Goal: Task Accomplishment & Management: Manage account settings

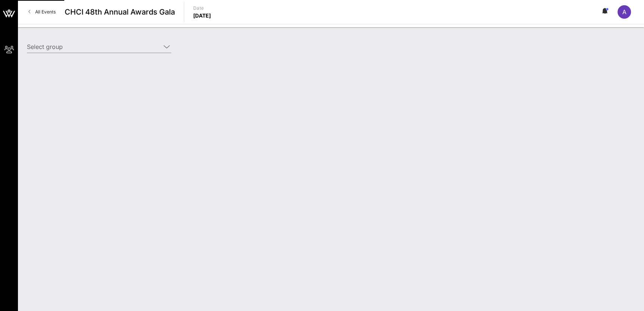
type input "[DEMOGRAPHIC_DATA] (AFSCME) ([DEMOGRAPHIC_DATA] (AFSCME)) [[PERSON_NAME], [EMAI…"
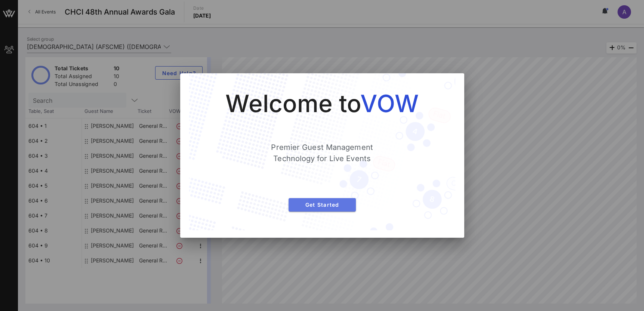
click at [329, 206] on span "Get Started" at bounding box center [322, 204] width 55 height 6
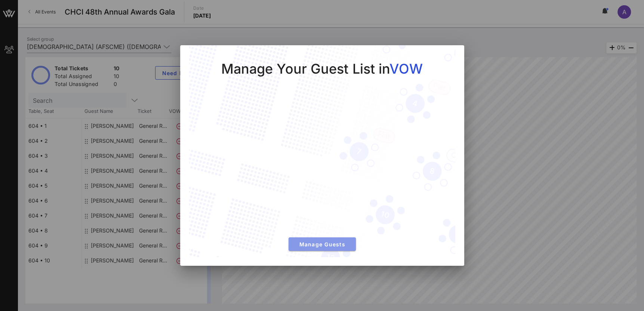
click at [318, 239] on button "Manage Guests" at bounding box center [322, 243] width 67 height 13
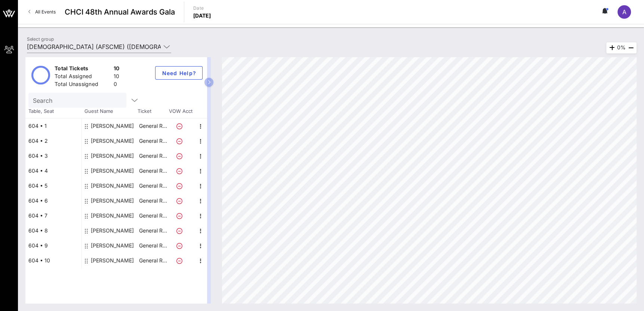
click at [119, 181] on div "Pablo Ros" at bounding box center [110, 185] width 56 height 15
click at [110, 186] on div "Pablo Ros" at bounding box center [112, 185] width 43 height 15
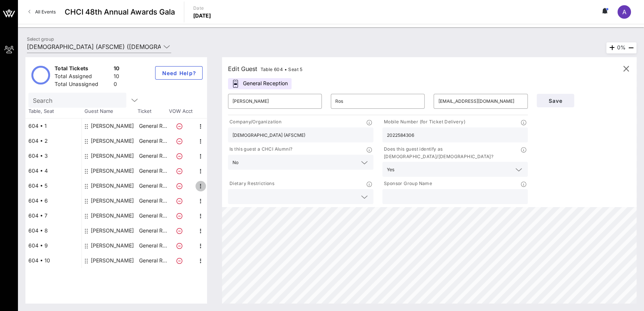
click at [201, 185] on icon "button" at bounding box center [200, 186] width 9 height 9
click at [217, 202] on div "Delete" at bounding box center [219, 203] width 15 height 6
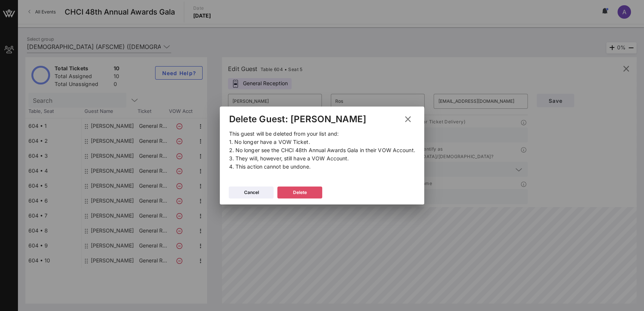
click at [296, 193] on div "Delete" at bounding box center [300, 192] width 14 height 7
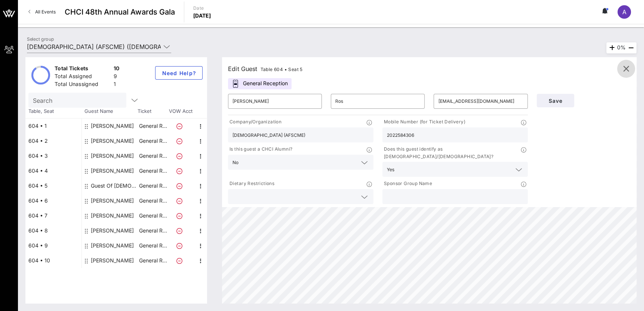
click at [629, 68] on icon "button" at bounding box center [626, 68] width 9 height 9
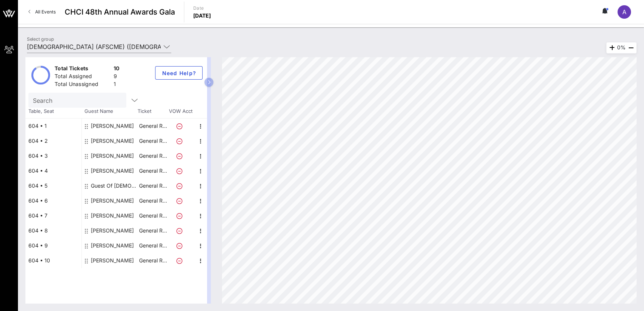
click at [128, 126] on div "[PERSON_NAME]" at bounding box center [112, 126] width 43 height 15
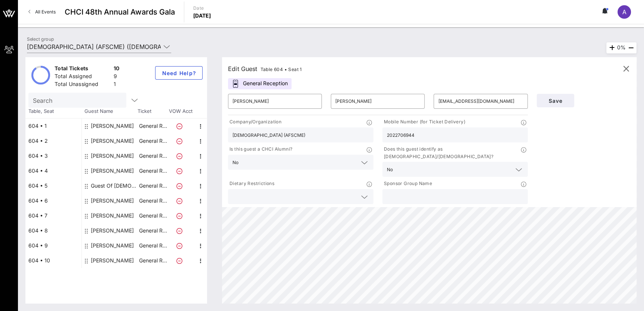
click at [106, 143] on div "[PERSON_NAME]" at bounding box center [112, 140] width 43 height 15
type input "[PERSON_NAME]"
type input "[EMAIL_ADDRESS][DOMAIN_NAME]"
type input "[DEMOGRAPHIC_DATA]"
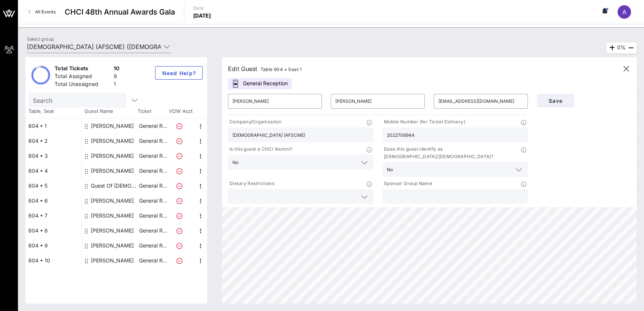
type input "6205217452"
click at [105, 154] on div "[PERSON_NAME]" at bounding box center [112, 155] width 43 height 15
type input "[PERSON_NAME]"
type input "[PERSON_NAME][EMAIL_ADDRESS][PERSON_NAME][DOMAIN_NAME]"
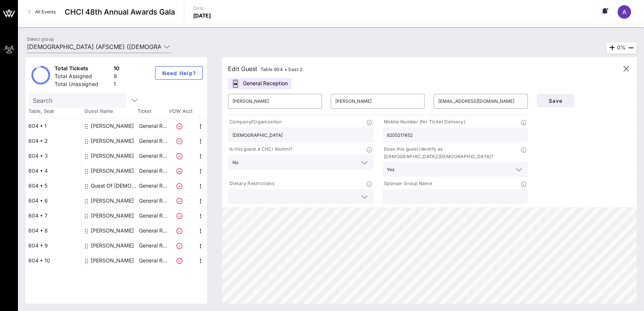
type input "[DEMOGRAPHIC_DATA] (AFSCME)"
type input "2026608220"
click at [107, 169] on div "[PERSON_NAME]" at bounding box center [112, 170] width 43 height 15
type input "[PERSON_NAME]"
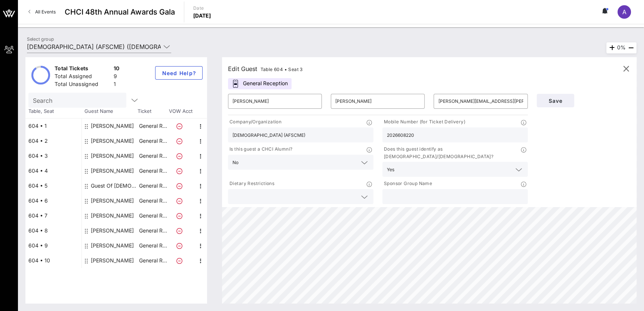
type input "[EMAIL_ADDRESS][DOMAIN_NAME]"
type input "2029034832"
click at [106, 203] on div "[PERSON_NAME]" at bounding box center [112, 200] width 43 height 15
type input "[PERSON_NAME]"
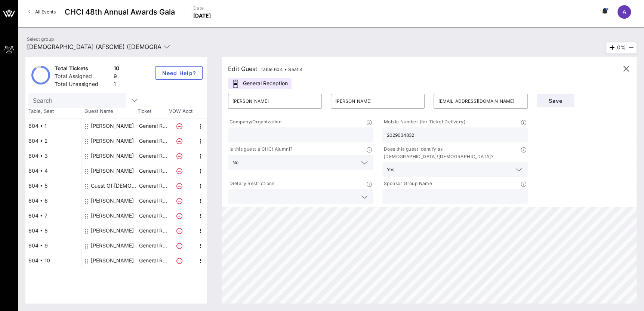
type input "[EMAIL_ADDRESS][DOMAIN_NAME]"
type input "[DEMOGRAPHIC_DATA] (AFSCME)"
type input "3192705848"
click at [105, 216] on div "[PERSON_NAME]" at bounding box center [112, 215] width 43 height 15
type input "[PERSON_NAME]"
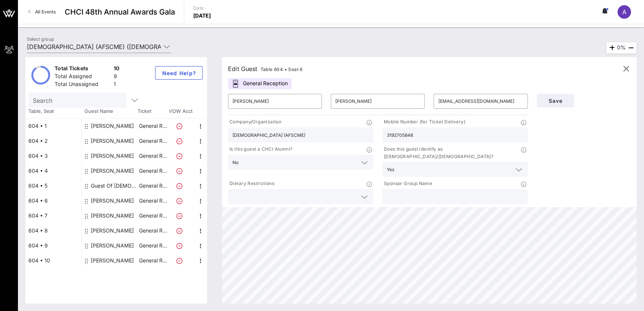
type input "[PERSON_NAME]"
type input "[EMAIL_ADDRESS][DOMAIN_NAME]"
type input "8182989177"
click at [103, 231] on div "[PERSON_NAME]" at bounding box center [112, 230] width 43 height 15
type input "[PERSON_NAME]"
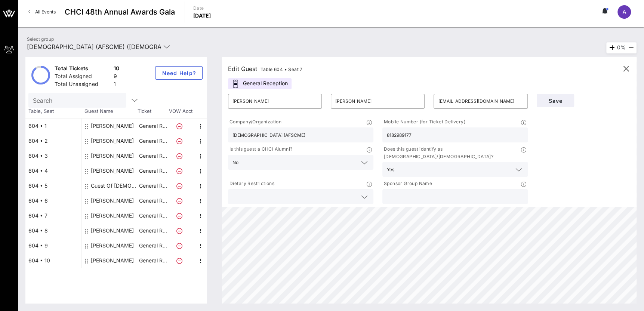
type input "Breihan"
type input "[EMAIL_ADDRESS][DOMAIN_NAME]"
type input "4144778123"
click at [103, 245] on div "[PERSON_NAME]" at bounding box center [112, 245] width 43 height 15
type input "[PERSON_NAME]"
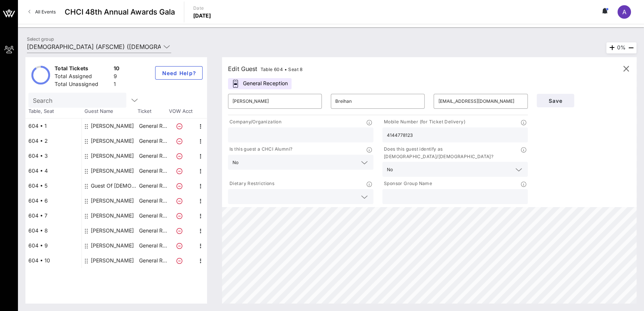
type input "[PERSON_NAME]"
type input "[EMAIL_ADDRESS][DOMAIN_NAME]"
type input "[DEMOGRAPHIC_DATA] (AFSCME)"
type input "7134281013"
click at [103, 264] on div "[PERSON_NAME]" at bounding box center [112, 260] width 43 height 15
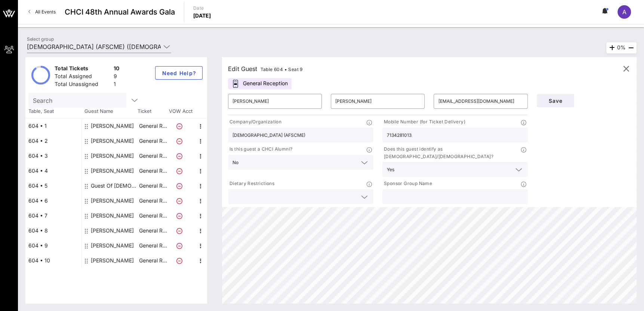
type input "[PERSON_NAME]"
type input "[EMAIL_ADDRESS][DOMAIN_NAME]"
type input "3103465482"
click at [626, 70] on icon "button" at bounding box center [626, 68] width 9 height 9
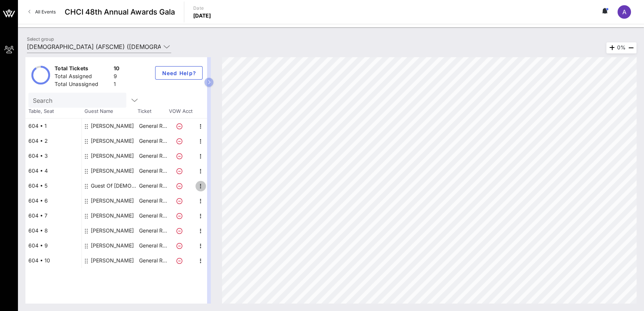
click at [200, 182] on icon "button" at bounding box center [200, 186] width 9 height 9
click at [609, 12] on button at bounding box center [605, 12] width 16 height 13
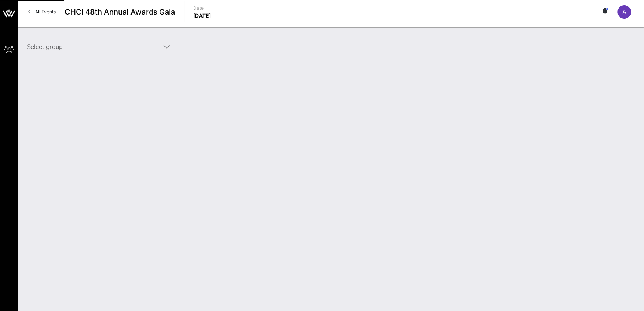
type input "[DEMOGRAPHIC_DATA] (AFSCME) ([DEMOGRAPHIC_DATA] (AFSCME)) [[PERSON_NAME], [EMAI…"
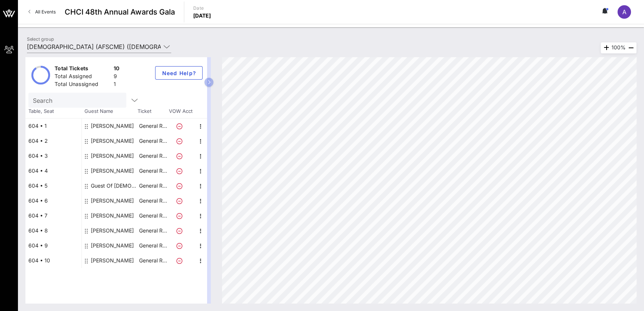
click at [126, 127] on div "[PERSON_NAME]" at bounding box center [112, 126] width 43 height 15
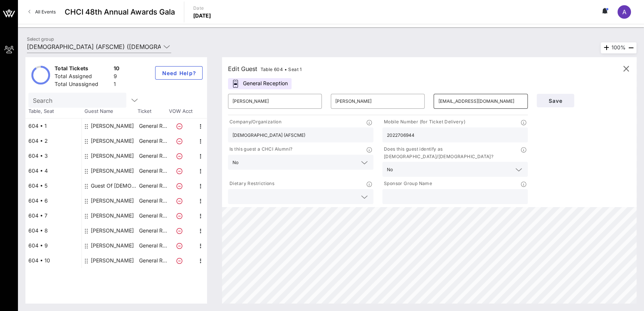
click at [467, 104] on input "[EMAIL_ADDRESS][DOMAIN_NAME]" at bounding box center [480, 101] width 85 height 12
drag, startPoint x: 126, startPoint y: 140, endPoint x: 118, endPoint y: 140, distance: 8.2
click at [126, 140] on div "[PERSON_NAME]" at bounding box center [110, 140] width 56 height 15
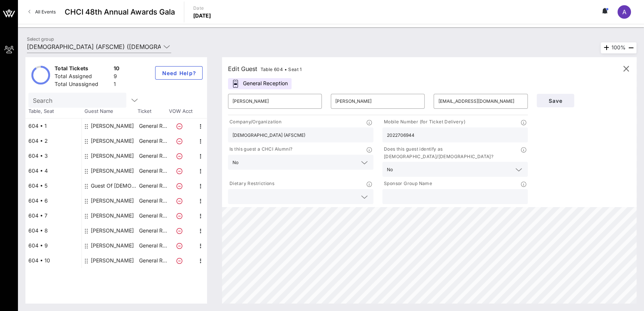
click at [118, 140] on div "[PERSON_NAME]" at bounding box center [112, 140] width 43 height 15
type input "[PERSON_NAME]"
type input "[EMAIL_ADDRESS][DOMAIN_NAME]"
type input "[DEMOGRAPHIC_DATA]"
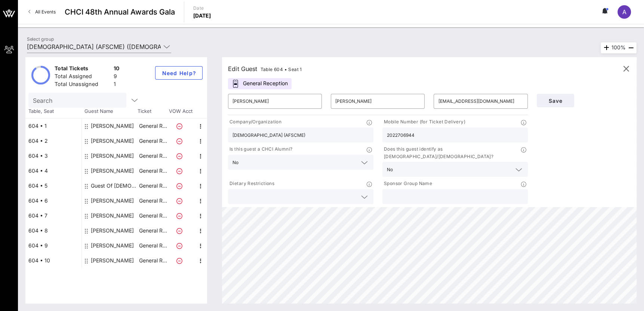
type input "6205217452"
click at [115, 158] on div "[PERSON_NAME]" at bounding box center [112, 155] width 43 height 15
type input "[PERSON_NAME]"
type input "[PERSON_NAME][EMAIL_ADDRESS][PERSON_NAME][DOMAIN_NAME]"
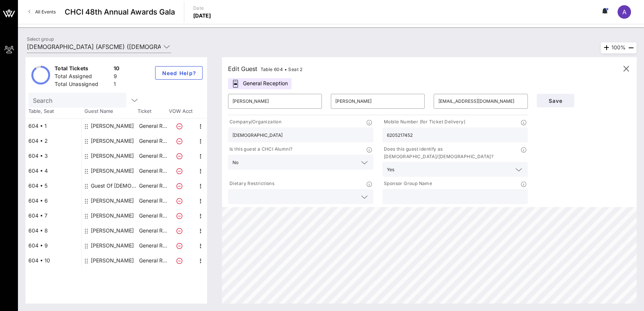
type input "[DEMOGRAPHIC_DATA] (AFSCME)"
type input "2026608220"
click at [454, 98] on input "[PERSON_NAME][EMAIL_ADDRESS][PERSON_NAME][DOMAIN_NAME]" at bounding box center [480, 101] width 85 height 12
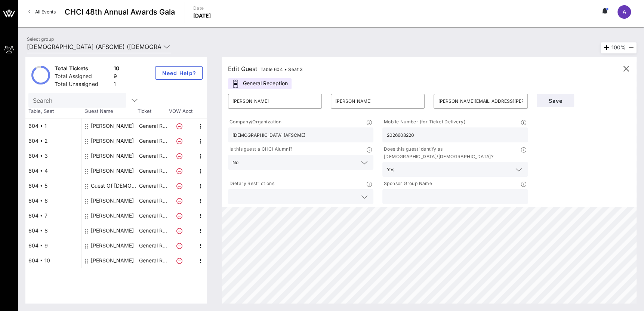
click at [99, 174] on div "[PERSON_NAME]" at bounding box center [112, 170] width 43 height 15
type input "[PERSON_NAME]"
type input "[EMAIL_ADDRESS][DOMAIN_NAME]"
type input "2029034832"
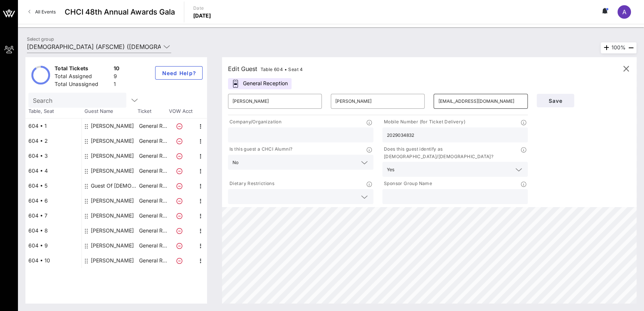
click at [480, 104] on input "[EMAIL_ADDRESS][DOMAIN_NAME]" at bounding box center [480, 101] width 85 height 12
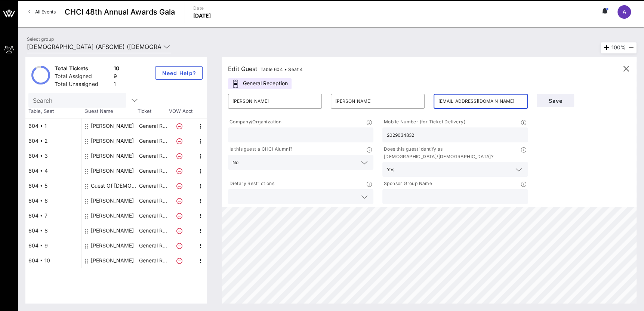
click at [480, 104] on input "[EMAIL_ADDRESS][DOMAIN_NAME]" at bounding box center [480, 101] width 85 height 12
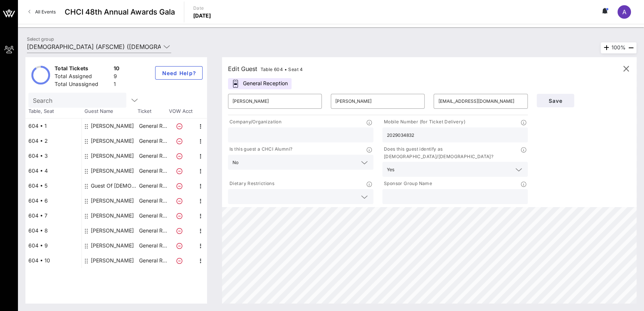
drag, startPoint x: 111, startPoint y: 185, endPoint x: 143, endPoint y: 173, distance: 34.3
click at [111, 185] on div "Guest Of [DEMOGRAPHIC_DATA] (AFSCME)" at bounding box center [114, 185] width 47 height 15
type input "Guest Of"
type input "[DEMOGRAPHIC_DATA] (AFSCME)"
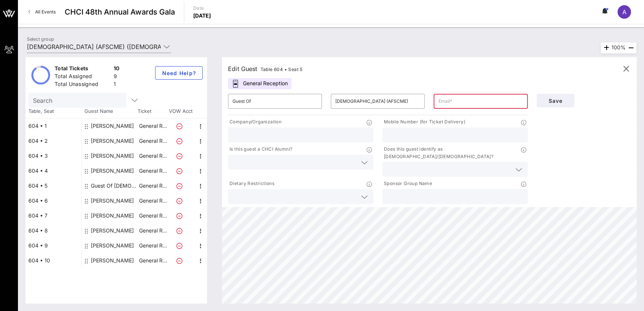
click at [125, 202] on div "[PERSON_NAME]" at bounding box center [112, 200] width 43 height 15
type input "[PERSON_NAME]"
type input "[EMAIL_ADDRESS][DOMAIN_NAME]"
type input "[DEMOGRAPHIC_DATA] (AFSCME)"
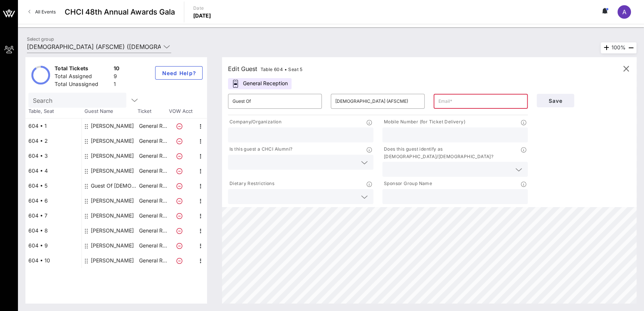
type input "3192705848"
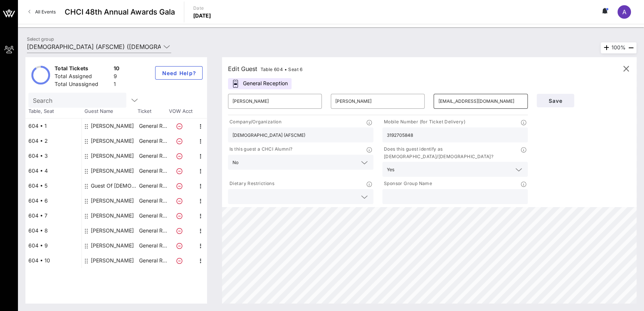
click at [480, 102] on input "[EMAIL_ADDRESS][DOMAIN_NAME]" at bounding box center [480, 101] width 85 height 12
click at [102, 217] on div "[PERSON_NAME]" at bounding box center [112, 215] width 43 height 15
type input "[PERSON_NAME]"
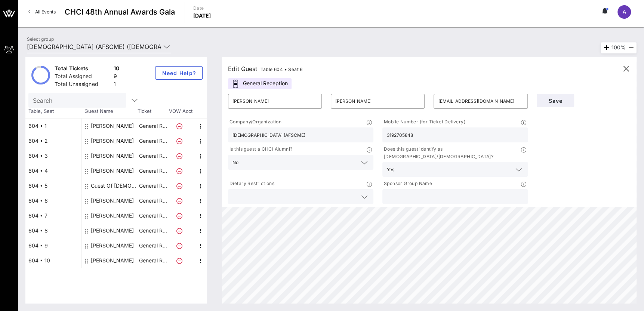
type input "[PERSON_NAME]"
type input "[EMAIL_ADDRESS][DOMAIN_NAME]"
type input "8182989177"
click at [471, 103] on input "[EMAIL_ADDRESS][DOMAIN_NAME]" at bounding box center [480, 101] width 85 height 12
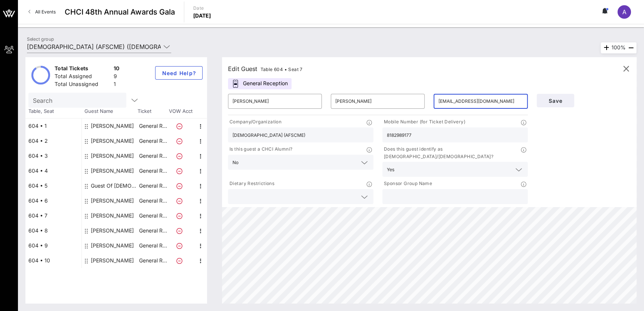
click at [471, 103] on input "[EMAIL_ADDRESS][DOMAIN_NAME]" at bounding box center [480, 101] width 85 height 12
click at [108, 230] on div "[PERSON_NAME]" at bounding box center [112, 230] width 43 height 15
type input "[PERSON_NAME]"
type input "Breihan"
type input "[EMAIL_ADDRESS][DOMAIN_NAME]"
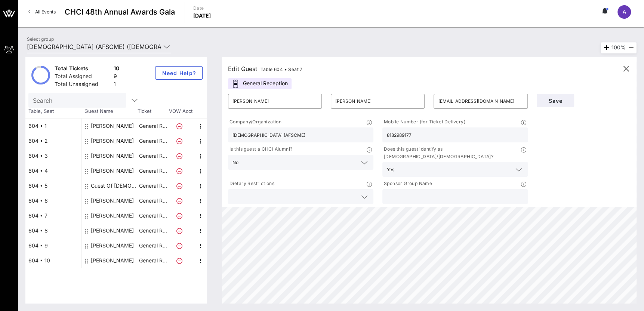
type input "4144778123"
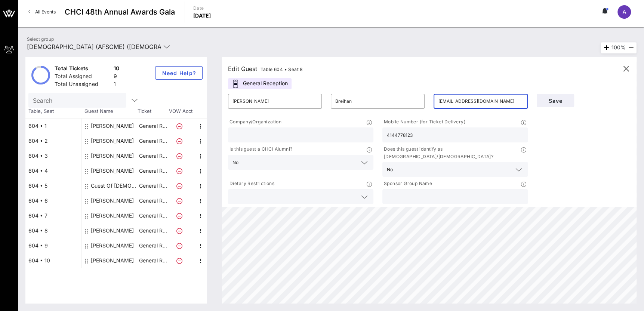
click at [461, 100] on input "[EMAIL_ADDRESS][DOMAIN_NAME]" at bounding box center [480, 101] width 85 height 12
drag, startPoint x: 99, startPoint y: 246, endPoint x: 103, endPoint y: 243, distance: 5.0
click at [99, 246] on div "[PERSON_NAME]" at bounding box center [112, 245] width 43 height 15
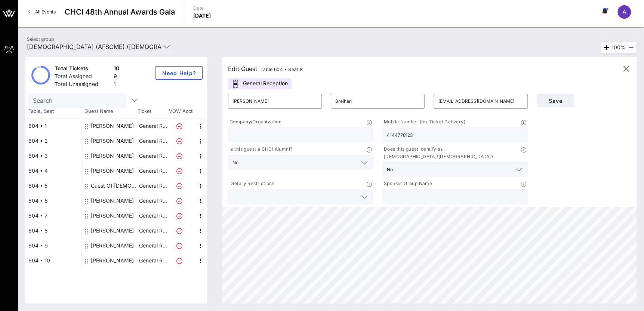
type input "[PERSON_NAME]"
type input "[EMAIL_ADDRESS][DOMAIN_NAME]"
type input "[DEMOGRAPHIC_DATA] (AFSCME)"
type input "7134281013"
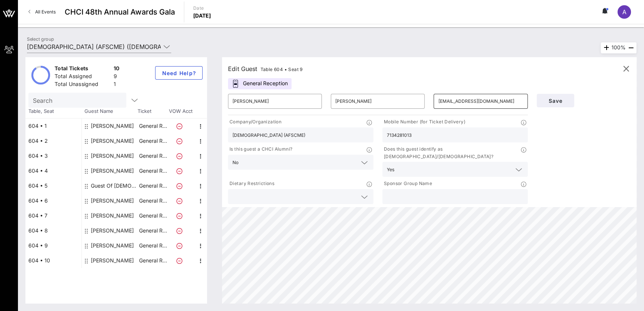
click at [467, 107] on input "[EMAIL_ADDRESS][DOMAIN_NAME]" at bounding box center [480, 101] width 85 height 12
click at [468, 103] on input "[EMAIL_ADDRESS][DOMAIN_NAME]" at bounding box center [480, 101] width 85 height 12
drag, startPoint x: 96, startPoint y: 261, endPoint x: 115, endPoint y: 255, distance: 19.3
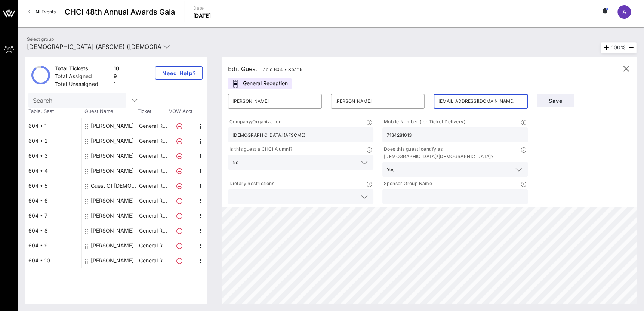
click at [96, 261] on div "[PERSON_NAME]" at bounding box center [112, 260] width 43 height 15
type input "[PERSON_NAME]"
type input "[EMAIL_ADDRESS][DOMAIN_NAME]"
type input "3103465482"
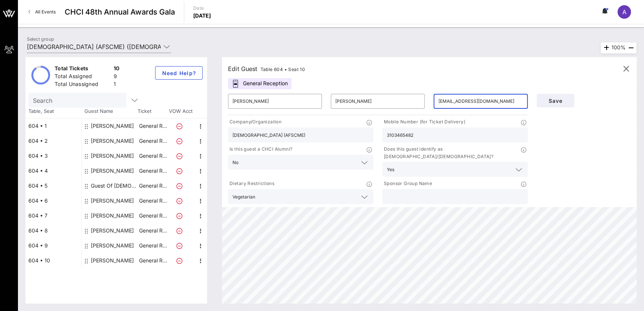
click at [464, 104] on input "[EMAIL_ADDRESS][DOMAIN_NAME]" at bounding box center [480, 101] width 85 height 12
click at [114, 140] on div "[PERSON_NAME]" at bounding box center [112, 140] width 43 height 15
type input "[PERSON_NAME]"
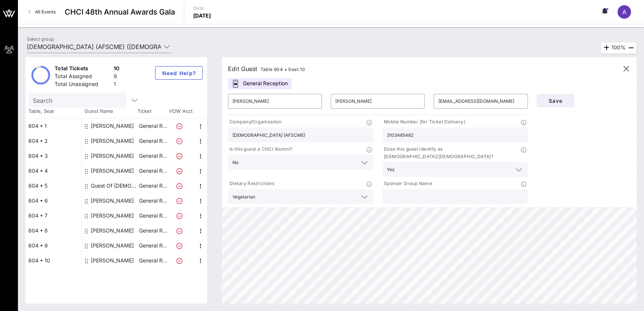
type input "[PERSON_NAME]"
type input "[EMAIL_ADDRESS][DOMAIN_NAME]"
type input "[DEMOGRAPHIC_DATA]"
type input "6205217452"
click at [484, 102] on input "[EMAIL_ADDRESS][DOMAIN_NAME]" at bounding box center [480, 101] width 85 height 12
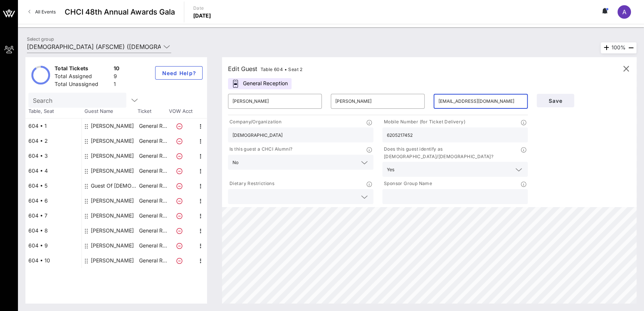
click at [484, 102] on input "[EMAIL_ADDRESS][DOMAIN_NAME]" at bounding box center [480, 101] width 85 height 12
